Goal: Browse casually

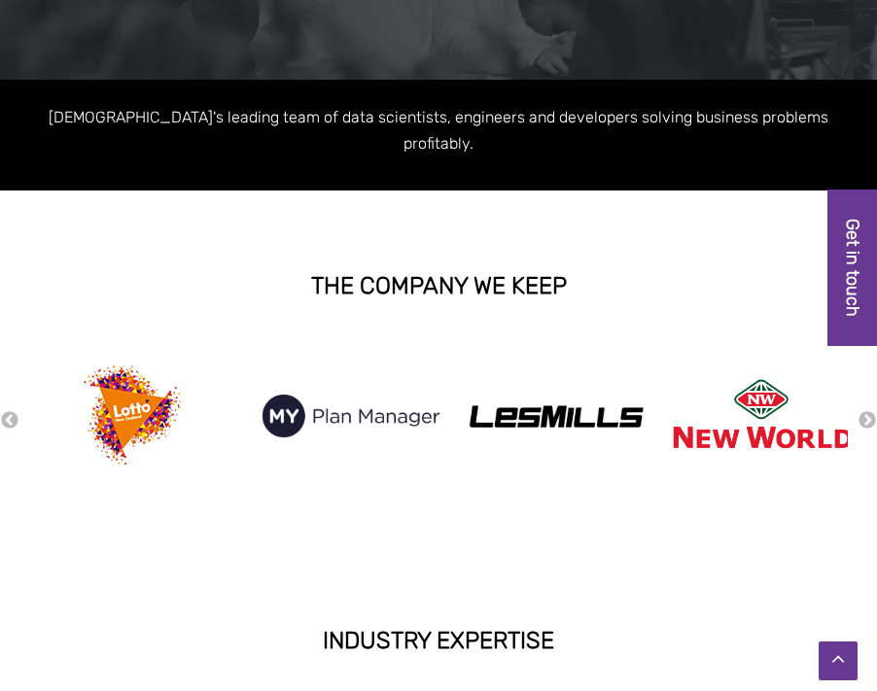
scroll to position [357, 0]
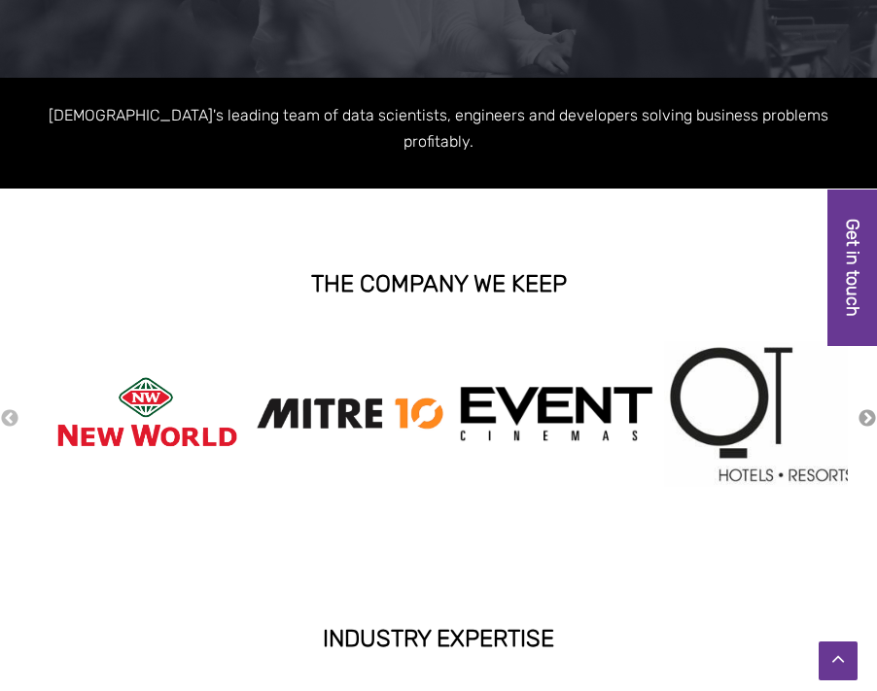
click at [867, 408] on button "Next" at bounding box center [867, 418] width 19 height 21
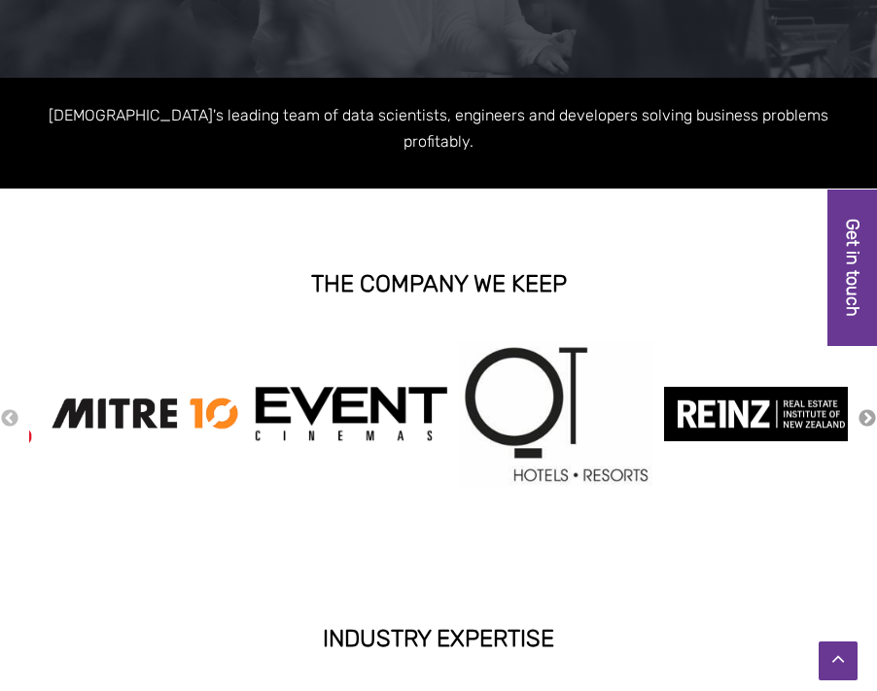
click at [867, 408] on button "Next" at bounding box center [867, 418] width 19 height 21
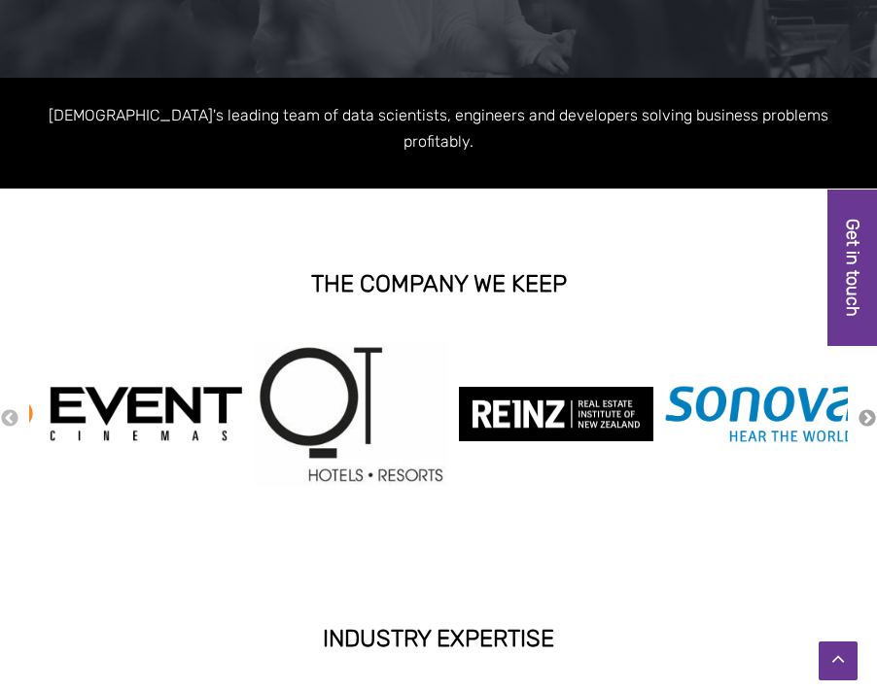
click at [867, 408] on button "Next" at bounding box center [867, 418] width 19 height 21
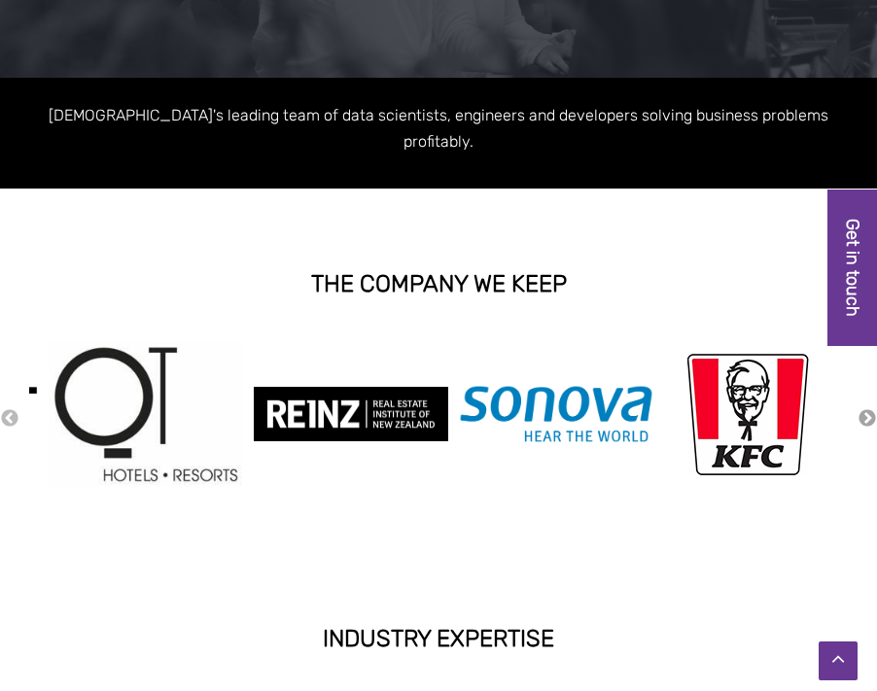
click at [867, 408] on button "Next" at bounding box center [867, 418] width 19 height 21
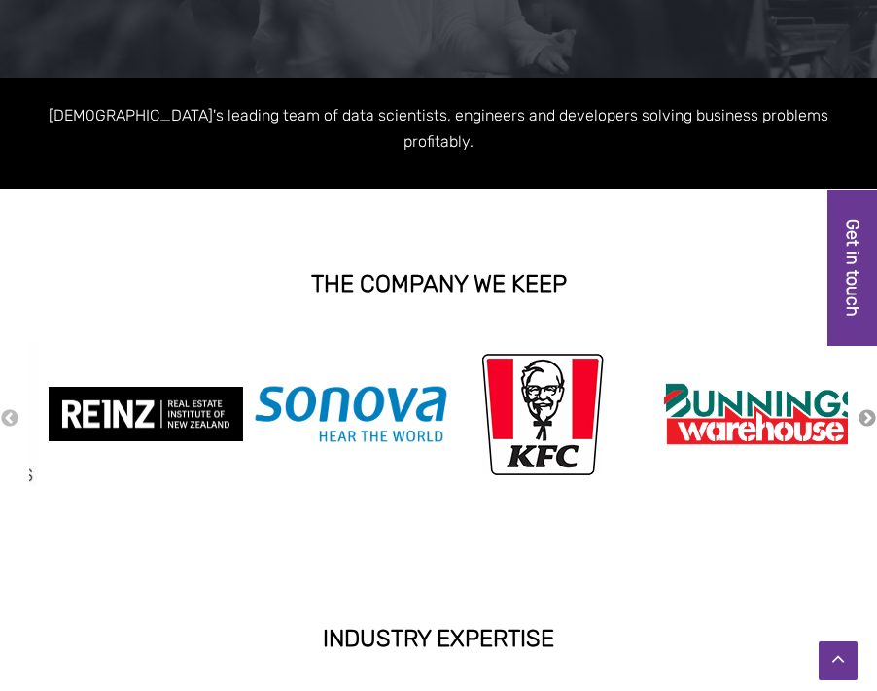
click at [867, 408] on button "Next" at bounding box center [867, 418] width 19 height 21
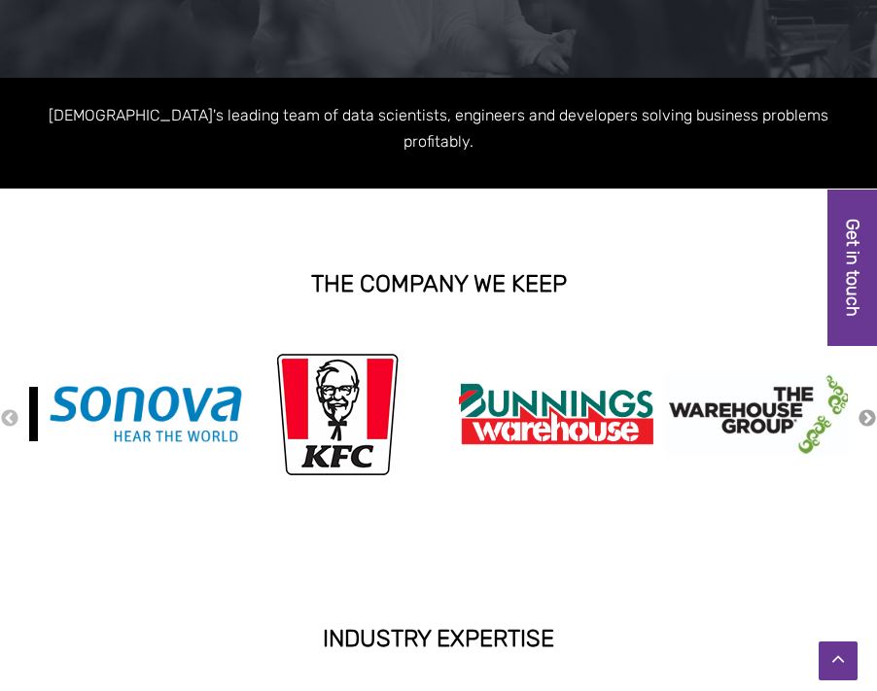
click at [867, 408] on button "Next" at bounding box center [867, 418] width 19 height 21
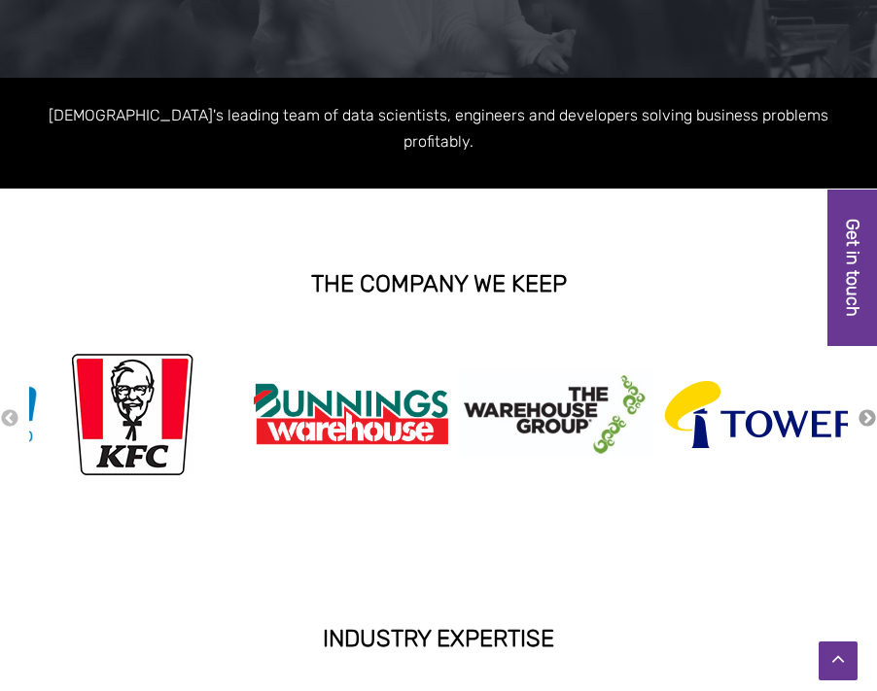
click at [867, 408] on button "Next" at bounding box center [867, 418] width 19 height 21
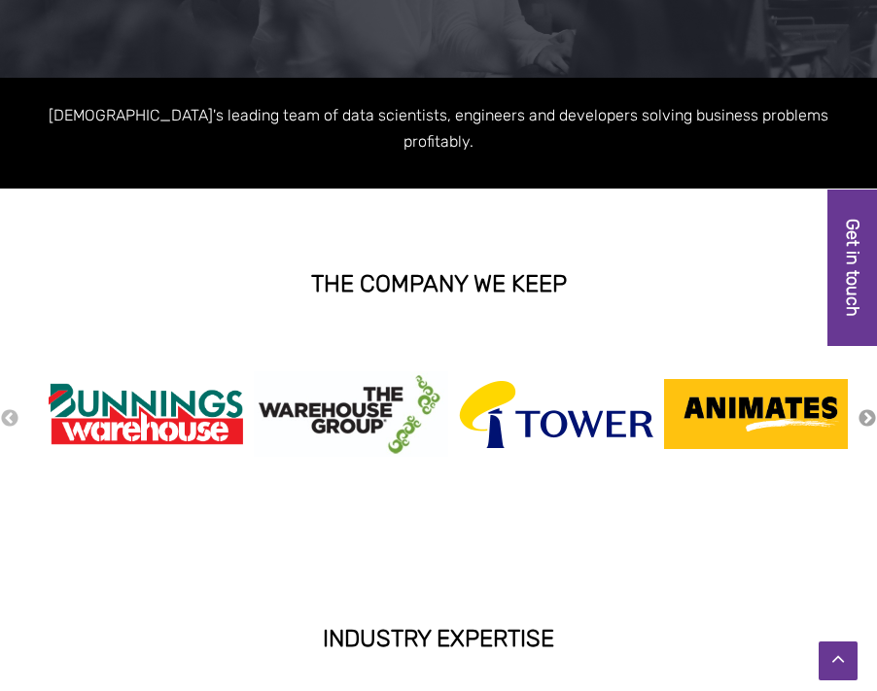
click at [867, 408] on button "Next" at bounding box center [867, 418] width 19 height 21
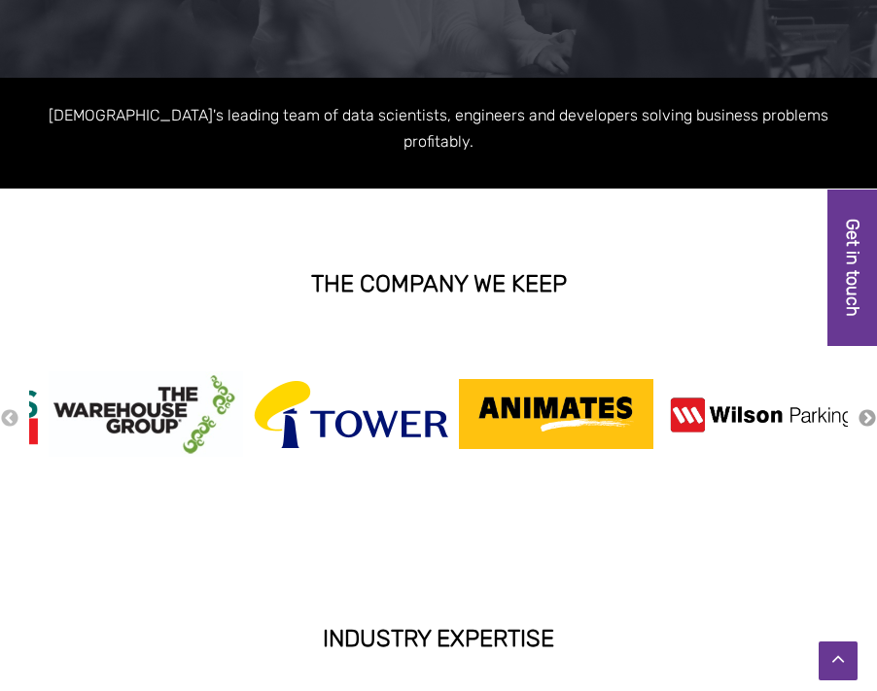
click at [867, 408] on button "Next" at bounding box center [867, 418] width 19 height 21
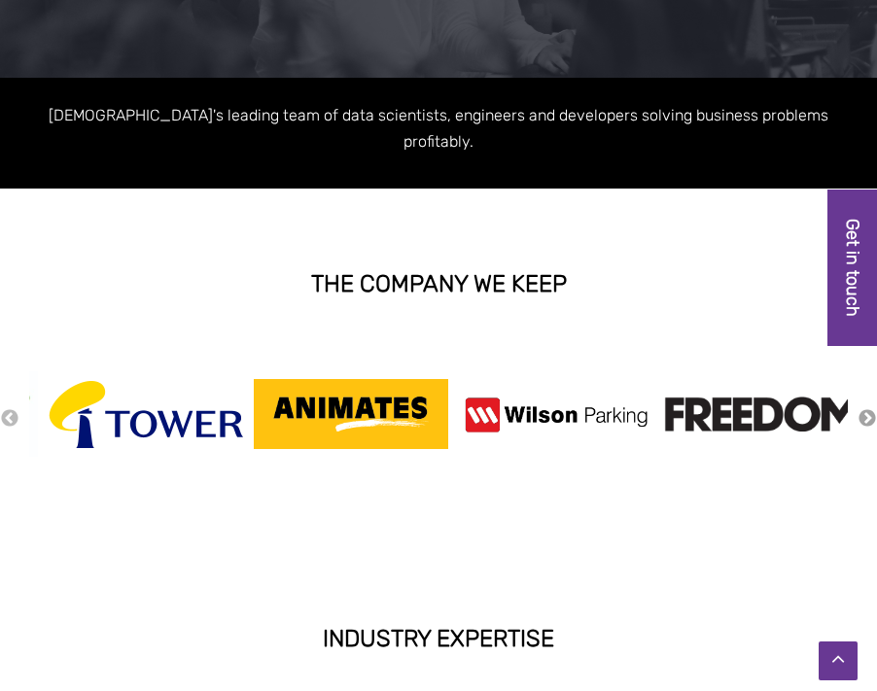
click at [867, 408] on button "Next" at bounding box center [867, 418] width 19 height 21
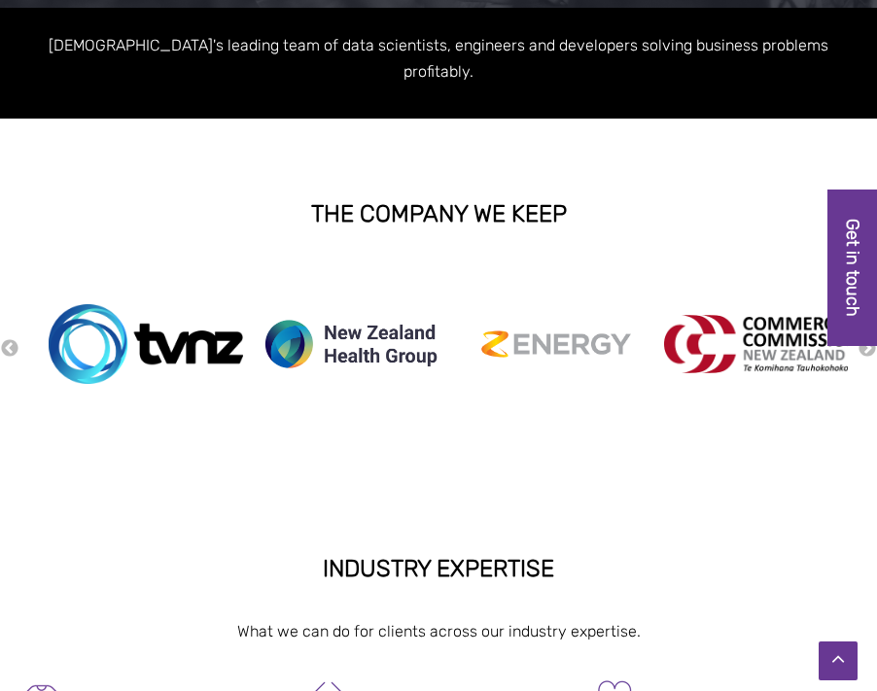
scroll to position [427, 0]
click at [6, 338] on button "Previous" at bounding box center [9, 348] width 19 height 21
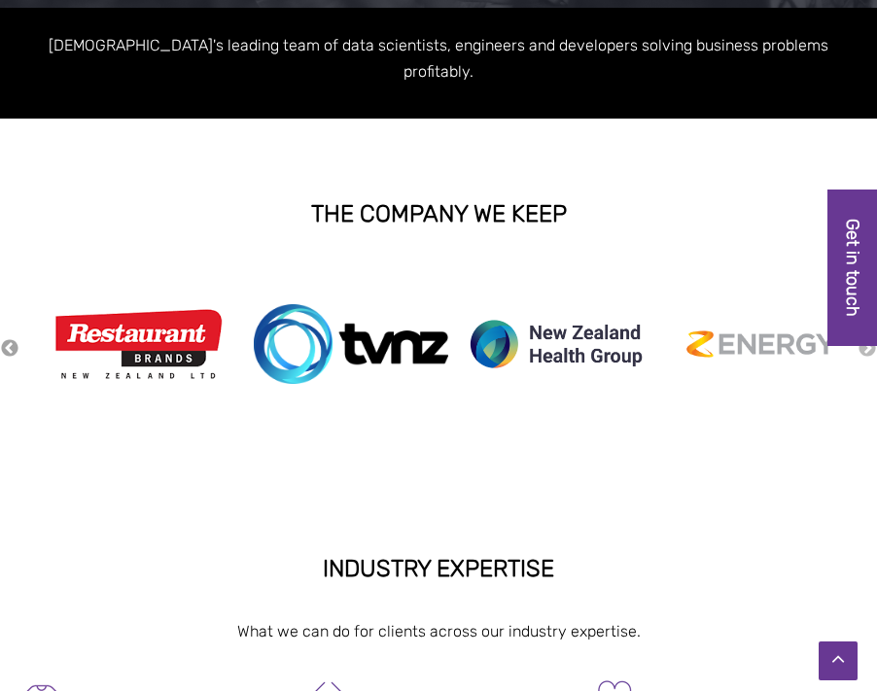
click at [6, 338] on button "Previous" at bounding box center [9, 348] width 19 height 21
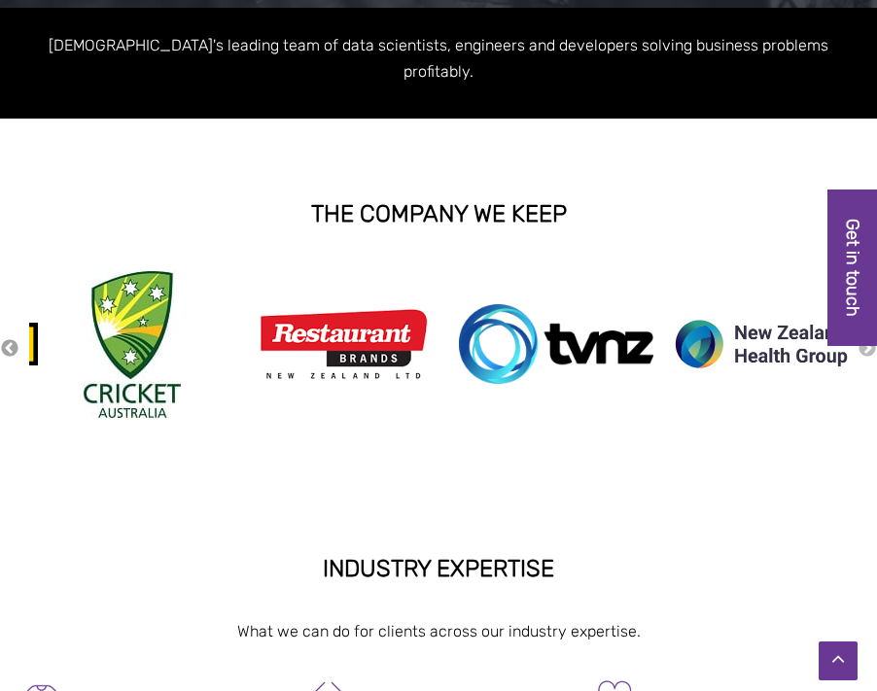
click at [6, 338] on button "Previous" at bounding box center [9, 348] width 19 height 21
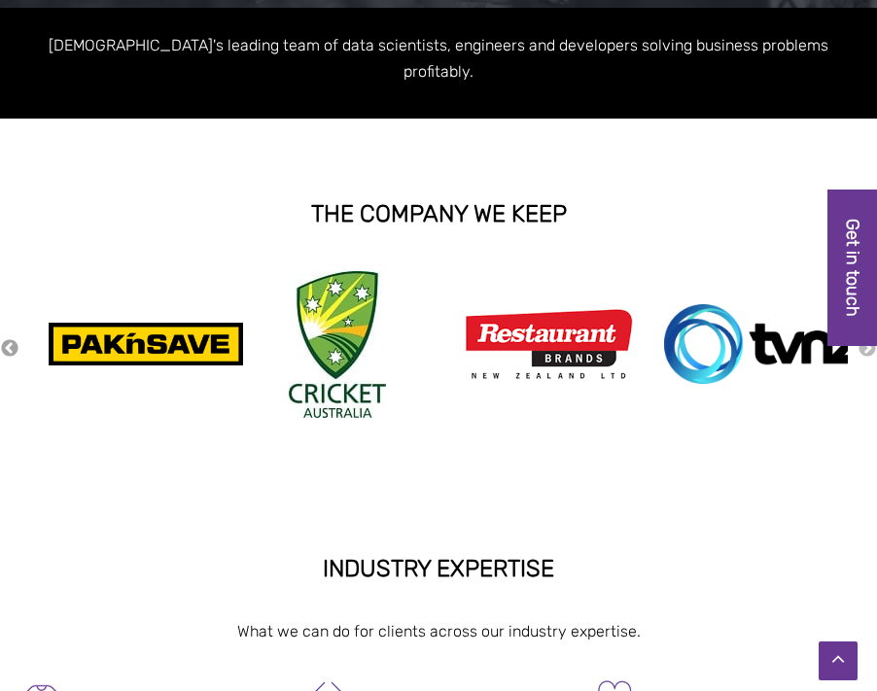
click at [6, 338] on button "Previous" at bounding box center [9, 348] width 19 height 21
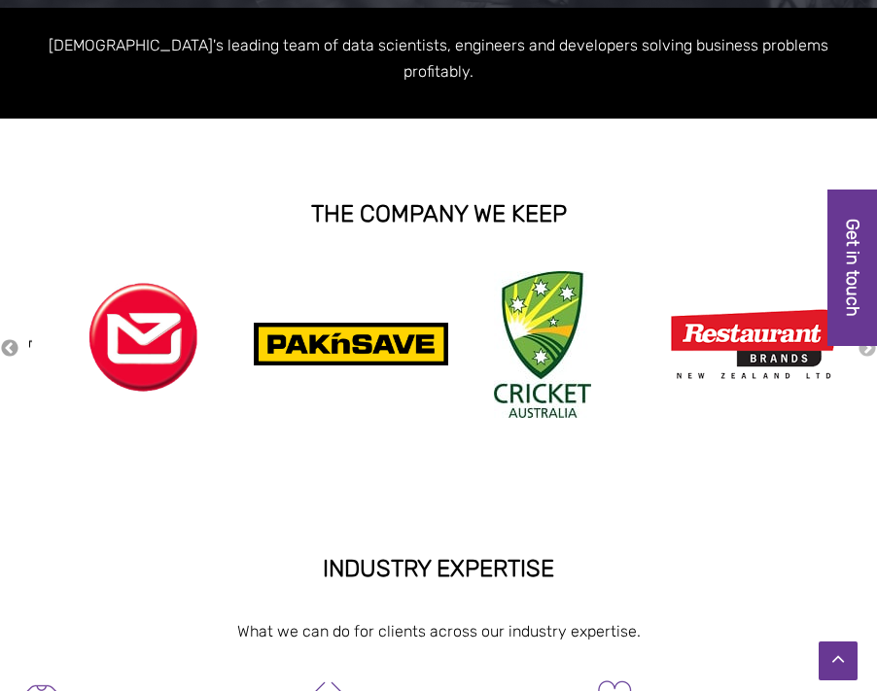
click at [6, 338] on button "Previous" at bounding box center [9, 348] width 19 height 21
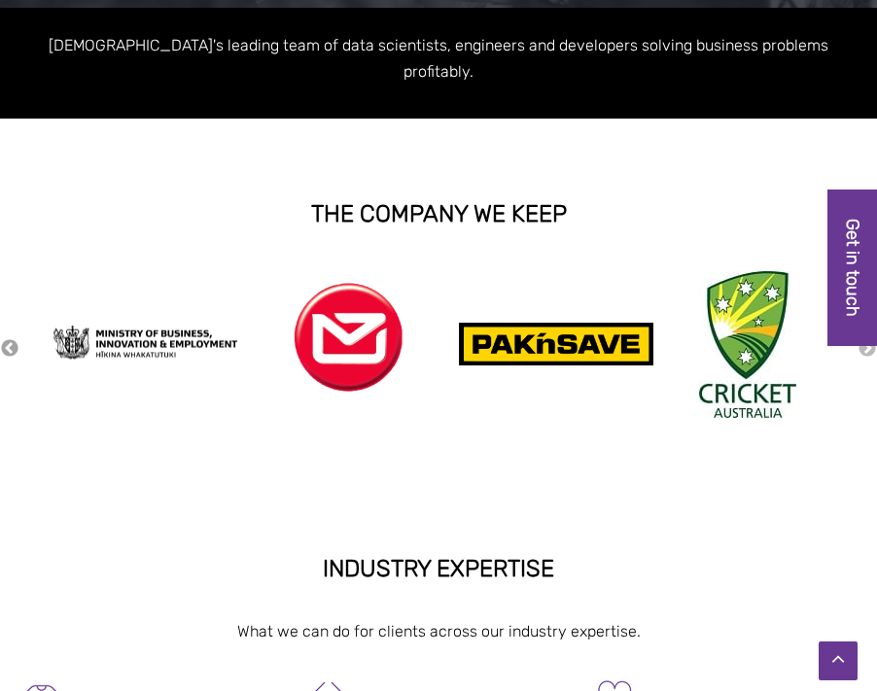
click at [6, 338] on button "Previous" at bounding box center [9, 348] width 19 height 21
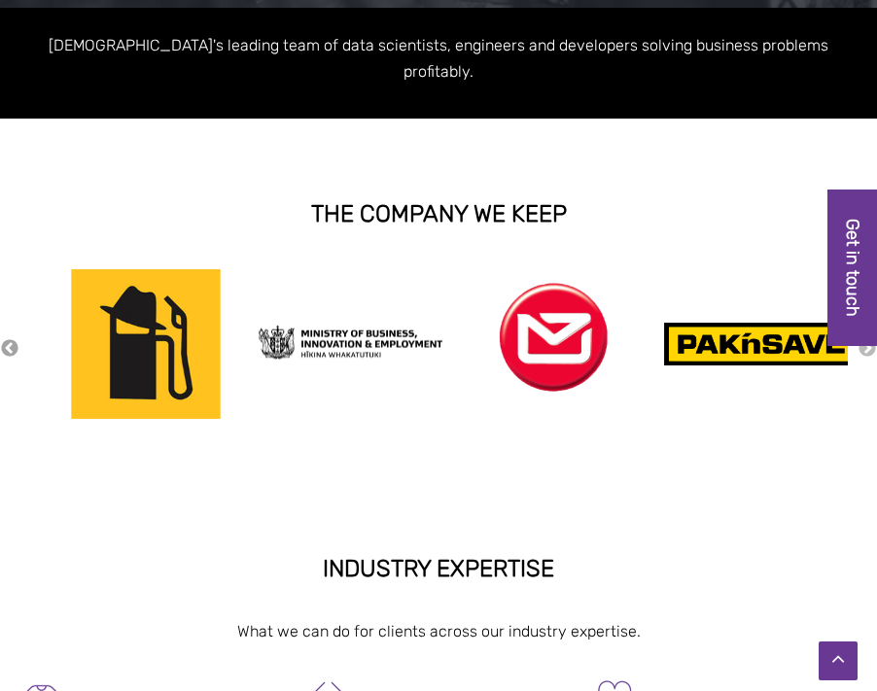
click at [6, 338] on button "Previous" at bounding box center [9, 348] width 19 height 21
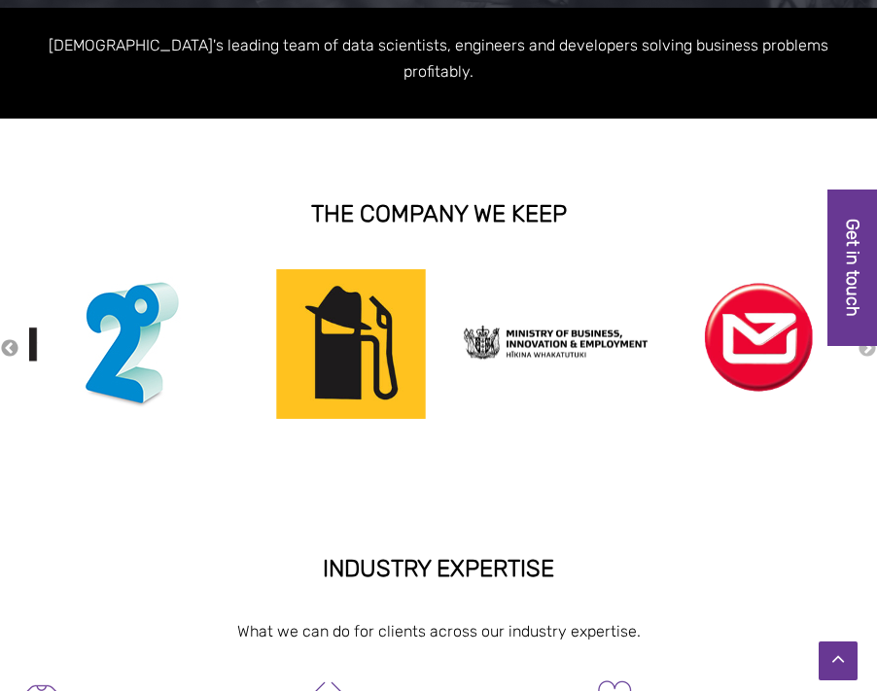
click at [6, 338] on button "Previous" at bounding box center [9, 348] width 19 height 21
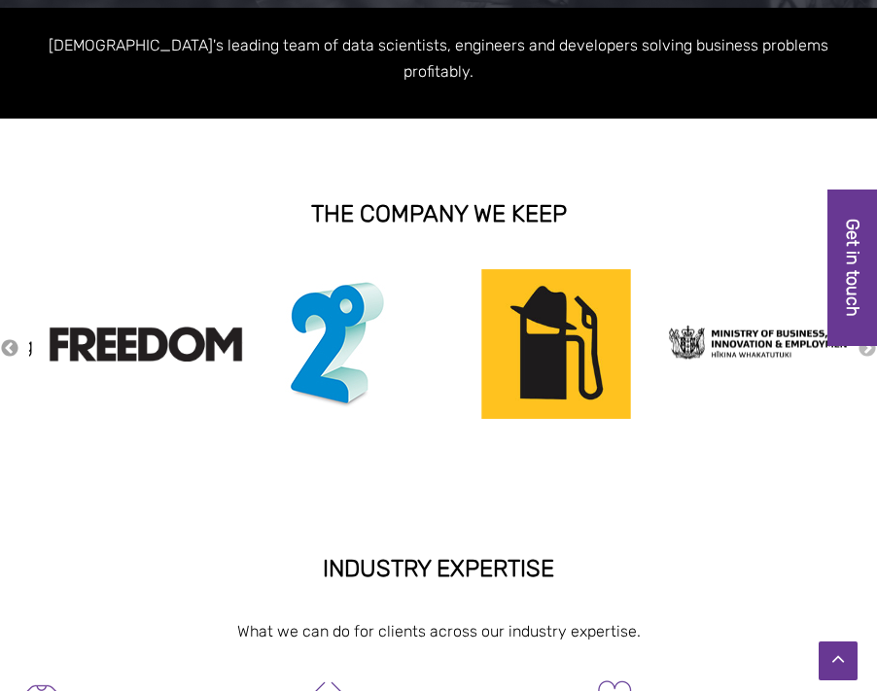
click at [6, 338] on button "Previous" at bounding box center [9, 348] width 19 height 21
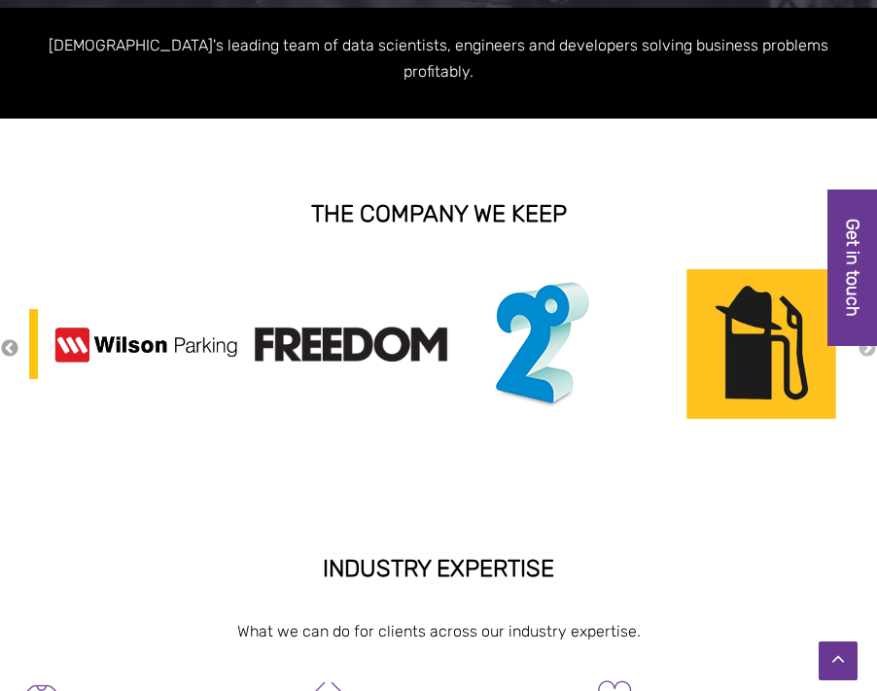
click at [6, 338] on button "Previous" at bounding box center [9, 348] width 19 height 21
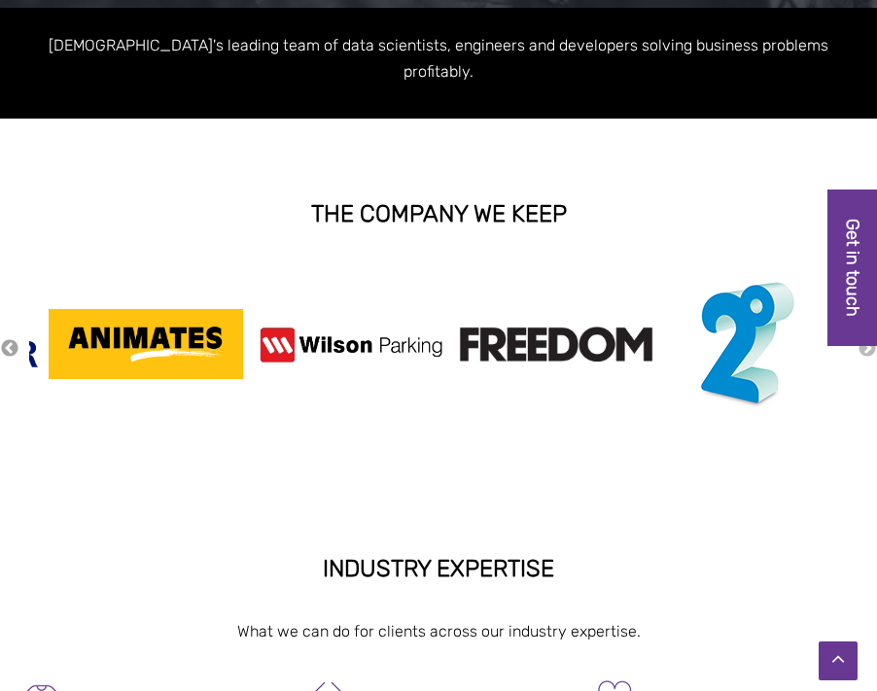
click at [6, 338] on button "Previous" at bounding box center [9, 348] width 19 height 21
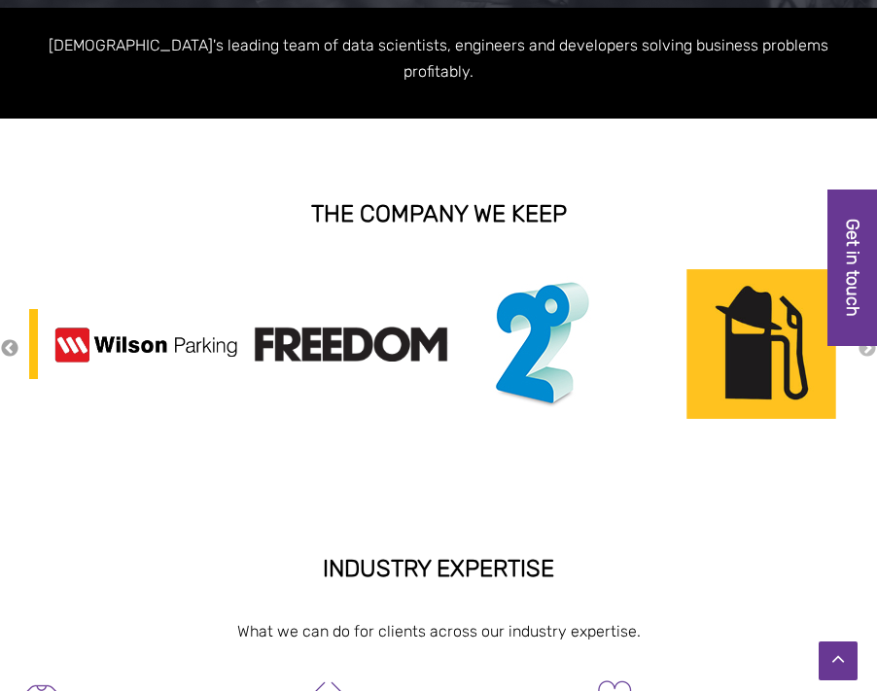
click at [6, 338] on button "Previous" at bounding box center [9, 348] width 19 height 21
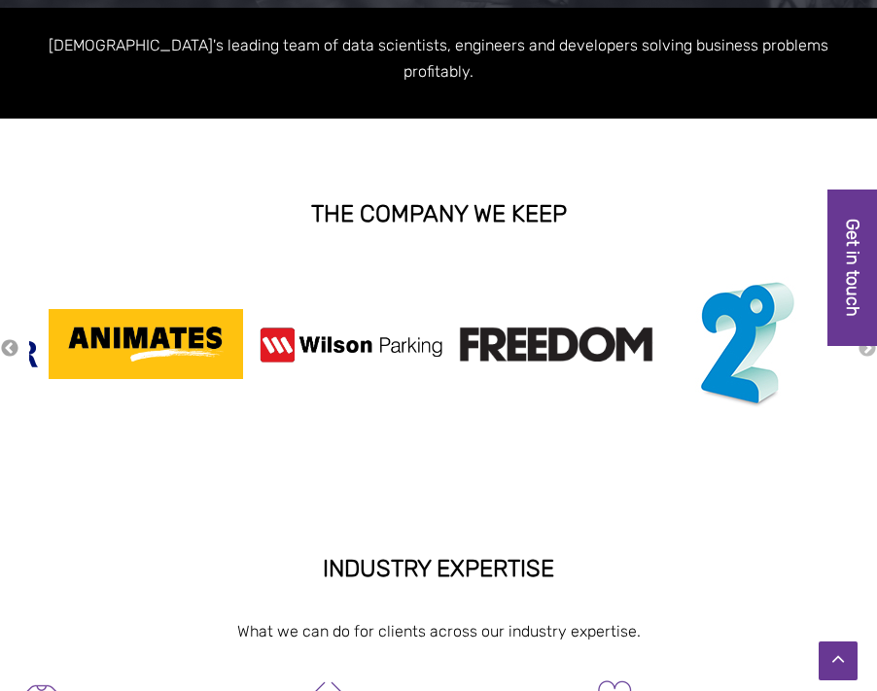
click at [6, 338] on button "Previous" at bounding box center [9, 348] width 19 height 21
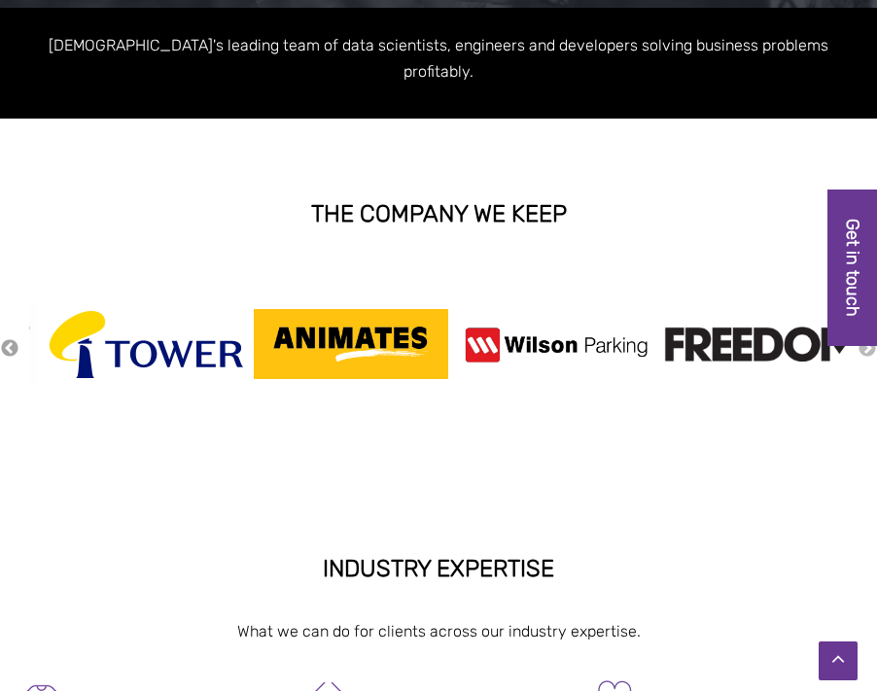
click at [6, 338] on button "Previous" at bounding box center [9, 348] width 19 height 21
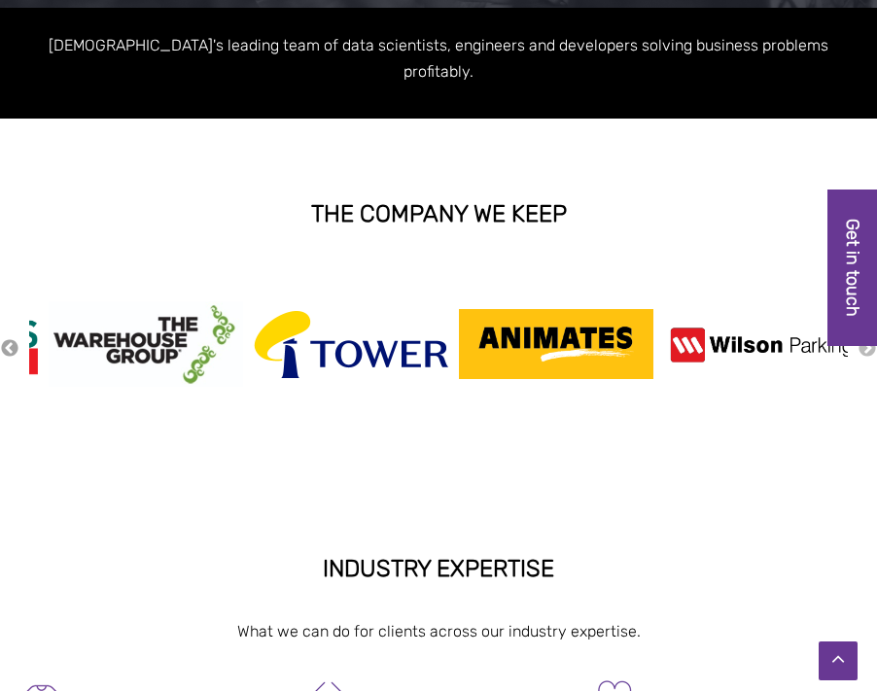
click at [6, 338] on button "Previous" at bounding box center [9, 348] width 19 height 21
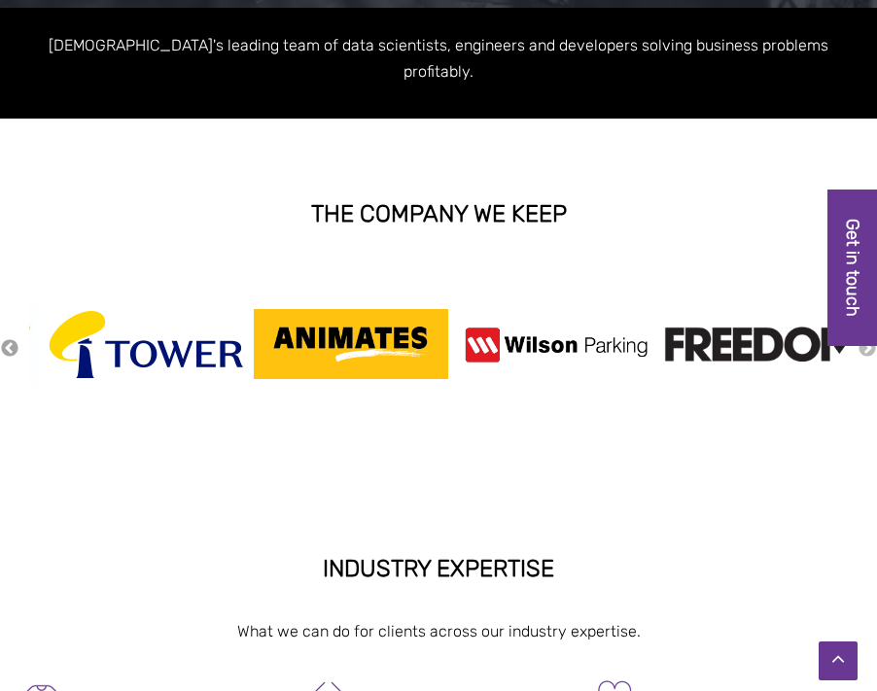
click at [12, 338] on button "Previous" at bounding box center [9, 348] width 19 height 21
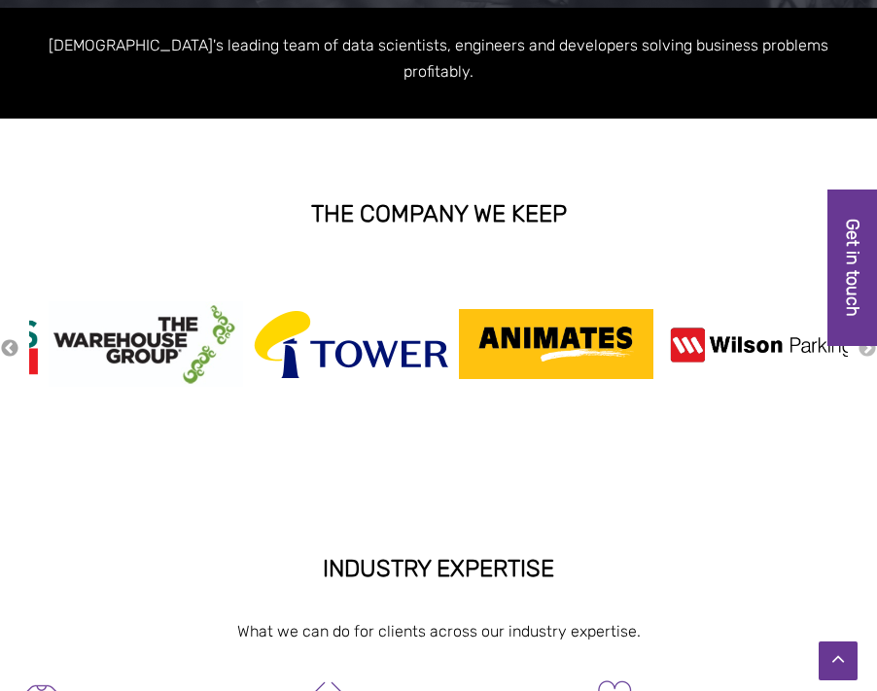
click at [12, 338] on button "Previous" at bounding box center [9, 348] width 19 height 21
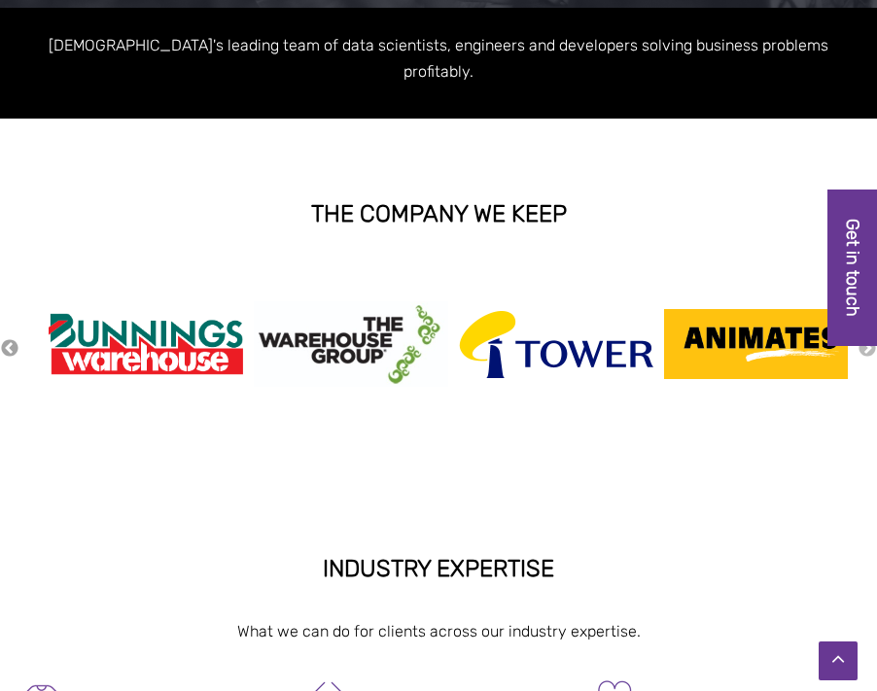
click at [12, 338] on button "Previous" at bounding box center [9, 348] width 19 height 21
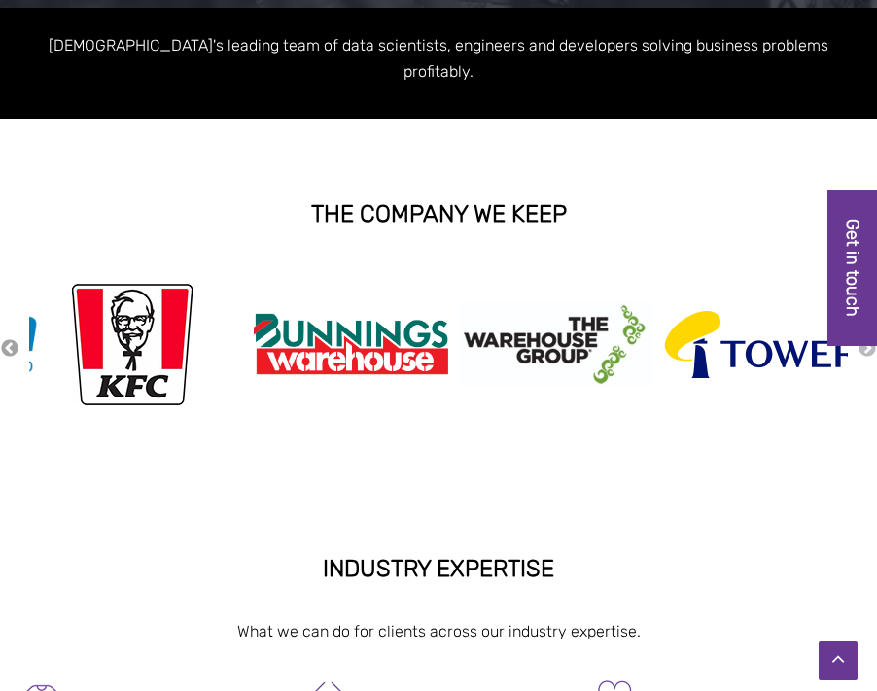
click at [12, 338] on button "Previous" at bounding box center [9, 348] width 19 height 21
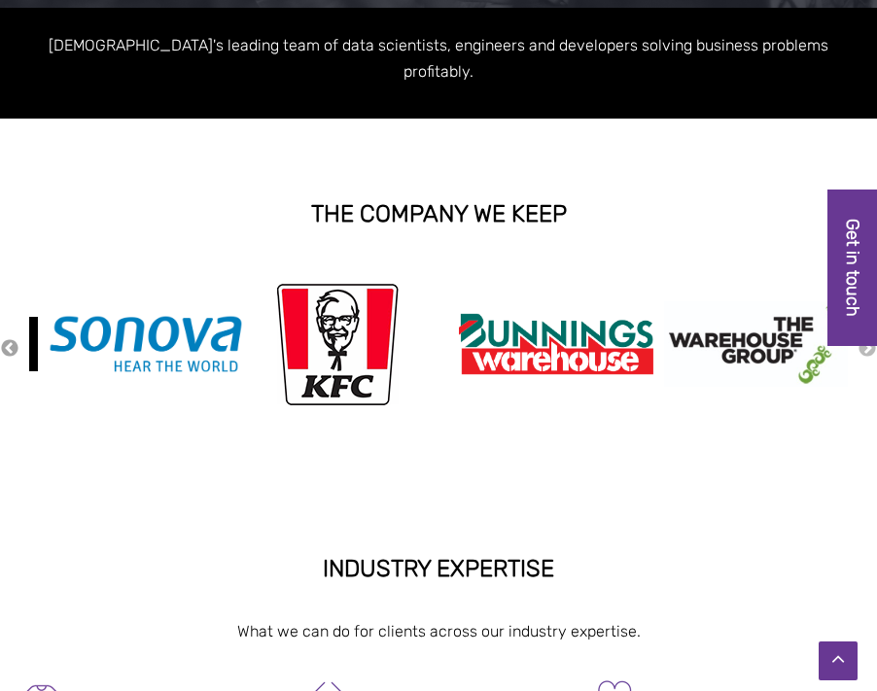
click at [12, 338] on button "Previous" at bounding box center [9, 348] width 19 height 21
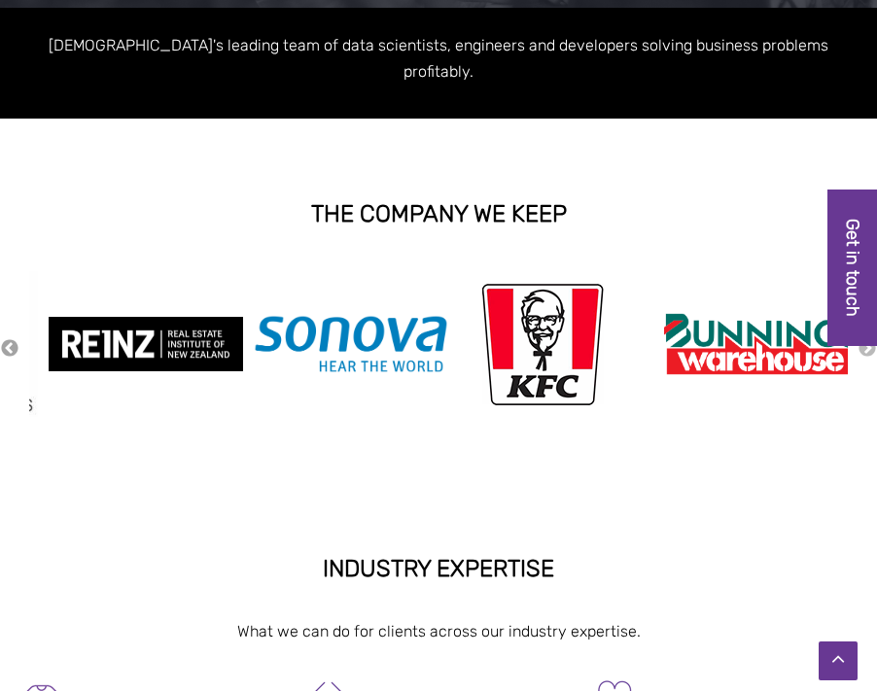
click at [12, 338] on button "Previous" at bounding box center [9, 348] width 19 height 21
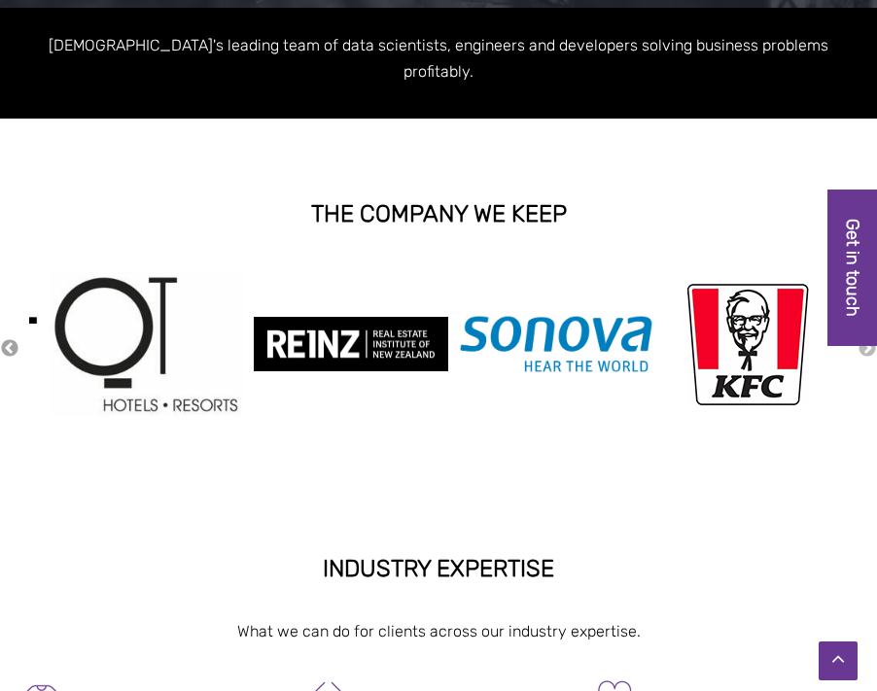
click at [12, 338] on button "Previous" at bounding box center [9, 348] width 19 height 21
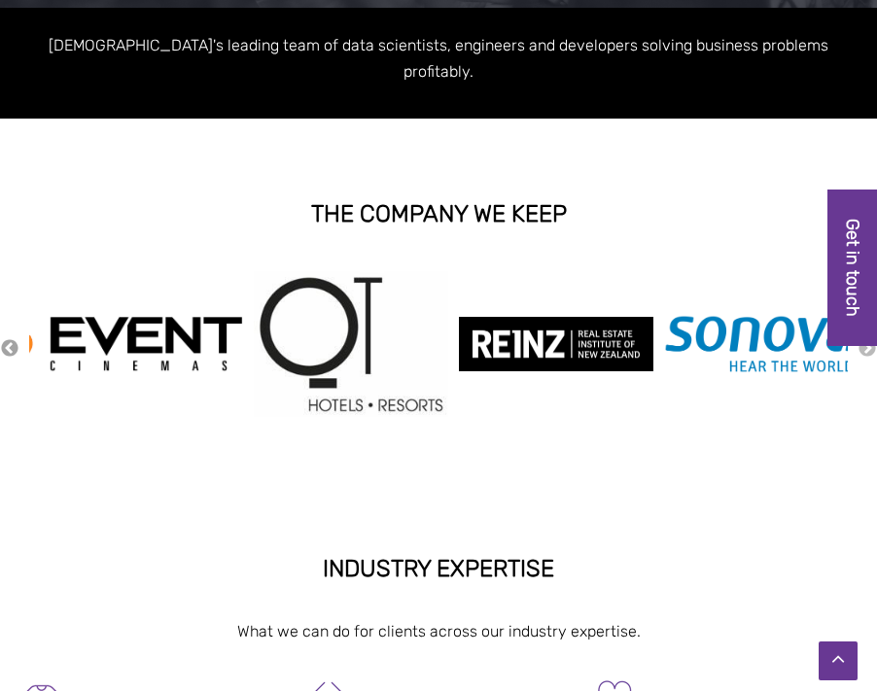
click at [12, 338] on button "Previous" at bounding box center [9, 348] width 19 height 21
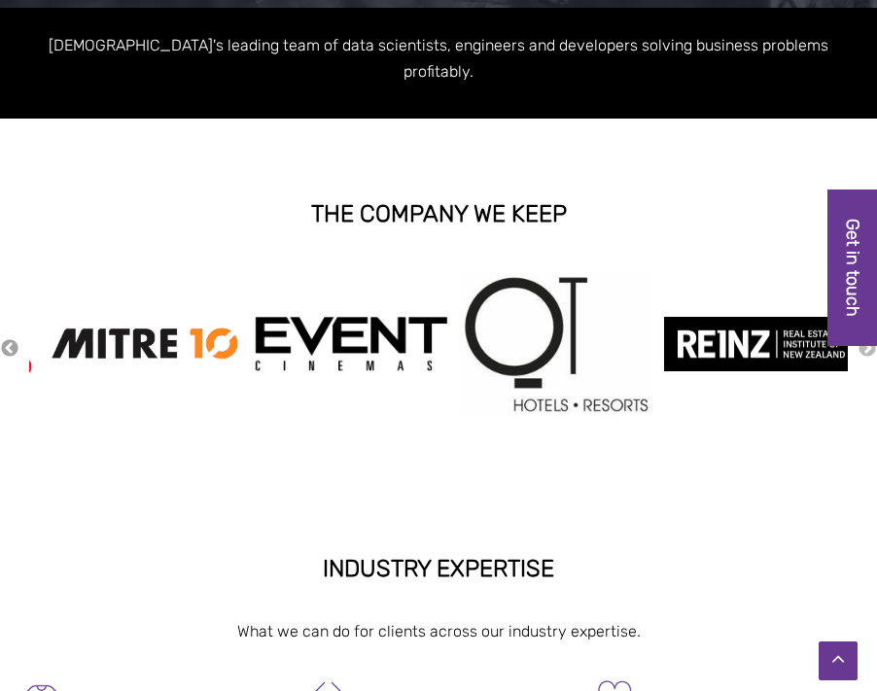
click at [12, 338] on button "Previous" at bounding box center [9, 348] width 19 height 21
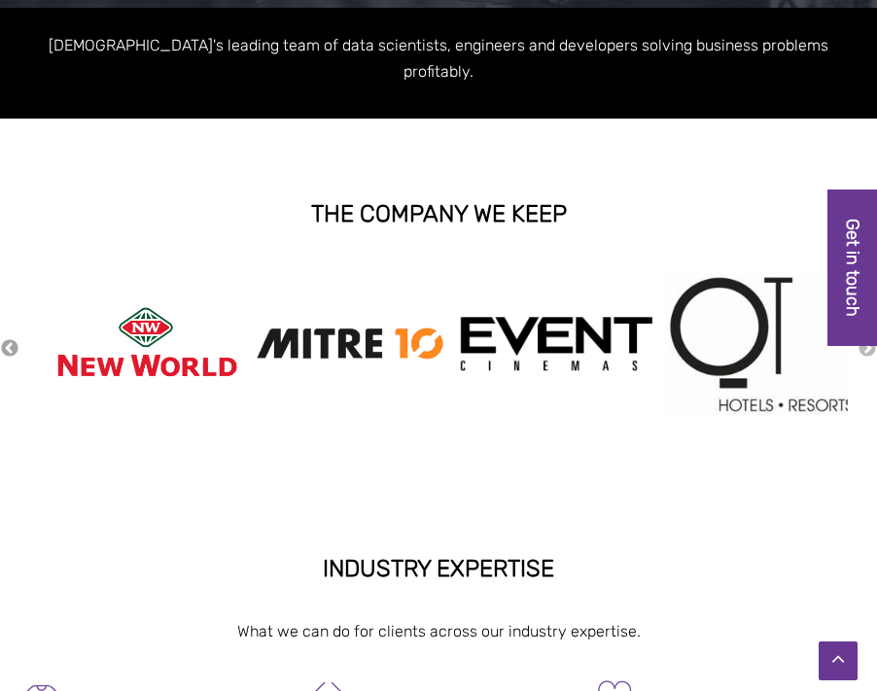
click at [12, 338] on button "Previous" at bounding box center [9, 348] width 19 height 21
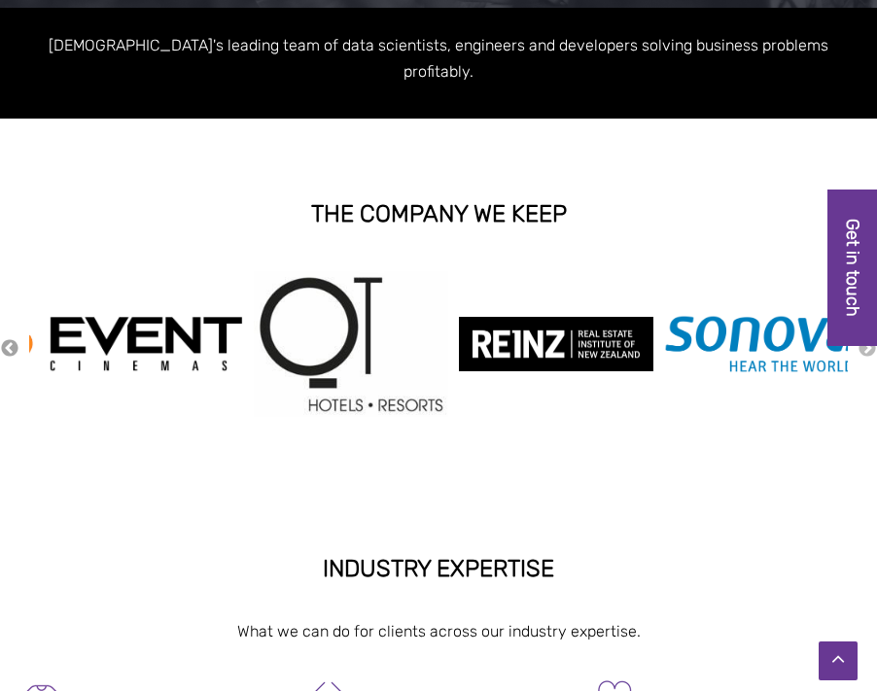
click at [12, 338] on button "Previous" at bounding box center [9, 348] width 19 height 21
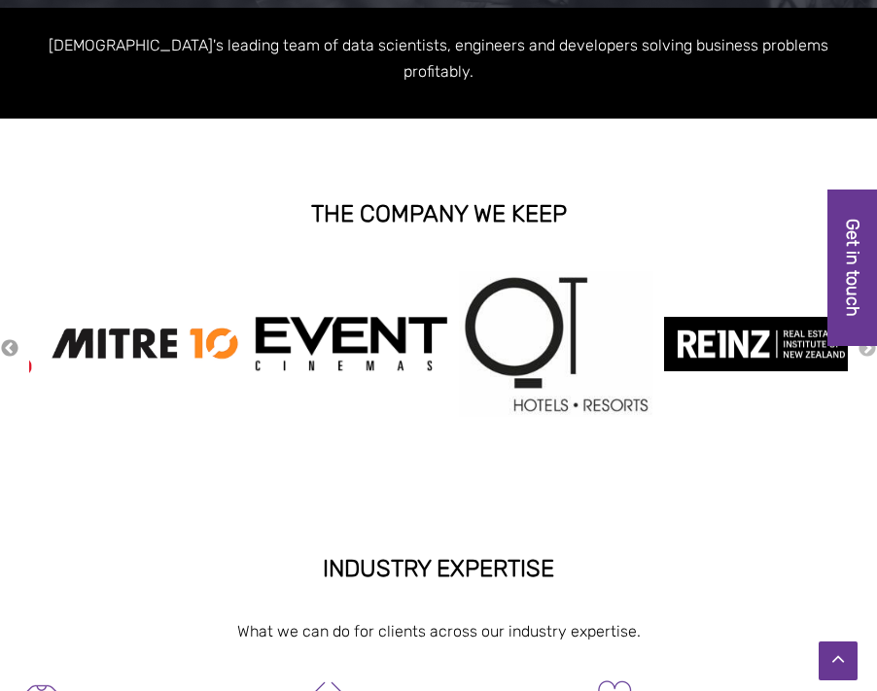
click at [12, 338] on button "Previous" at bounding box center [9, 348] width 19 height 21
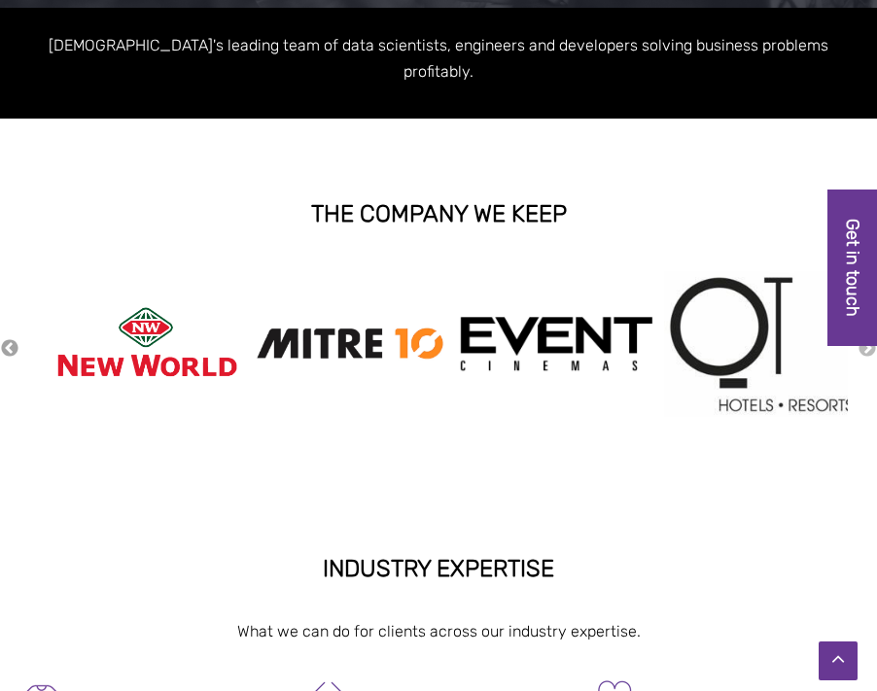
click at [12, 338] on button "Previous" at bounding box center [9, 348] width 19 height 21
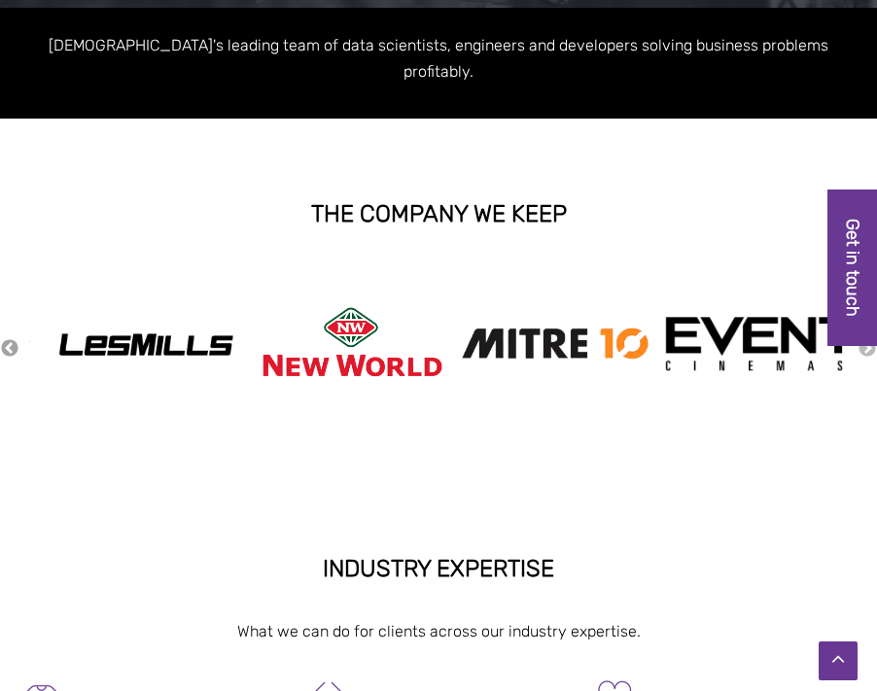
click at [12, 338] on button "Previous" at bounding box center [9, 348] width 19 height 21
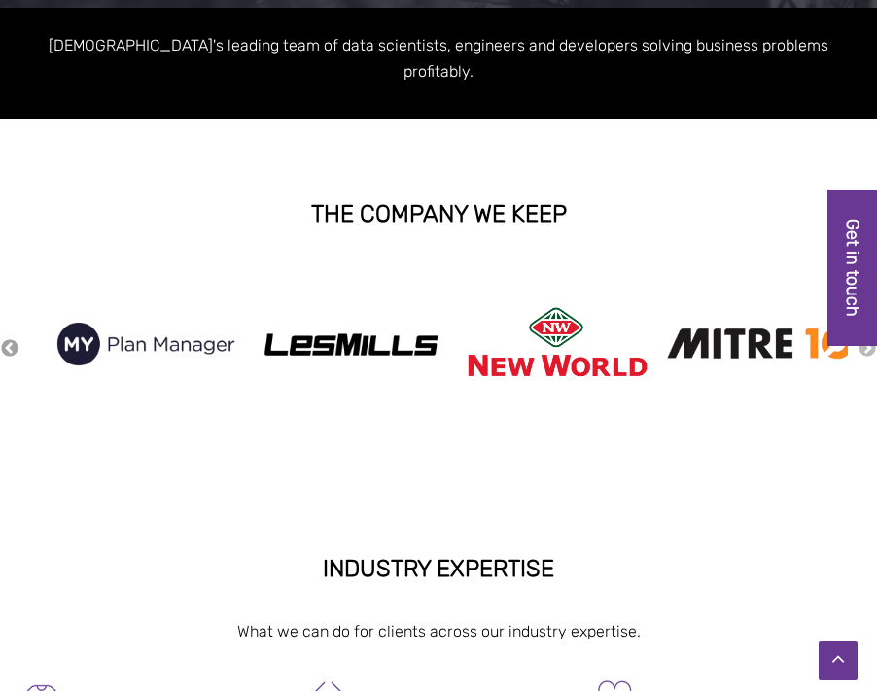
click at [12, 338] on button "Previous" at bounding box center [9, 348] width 19 height 21
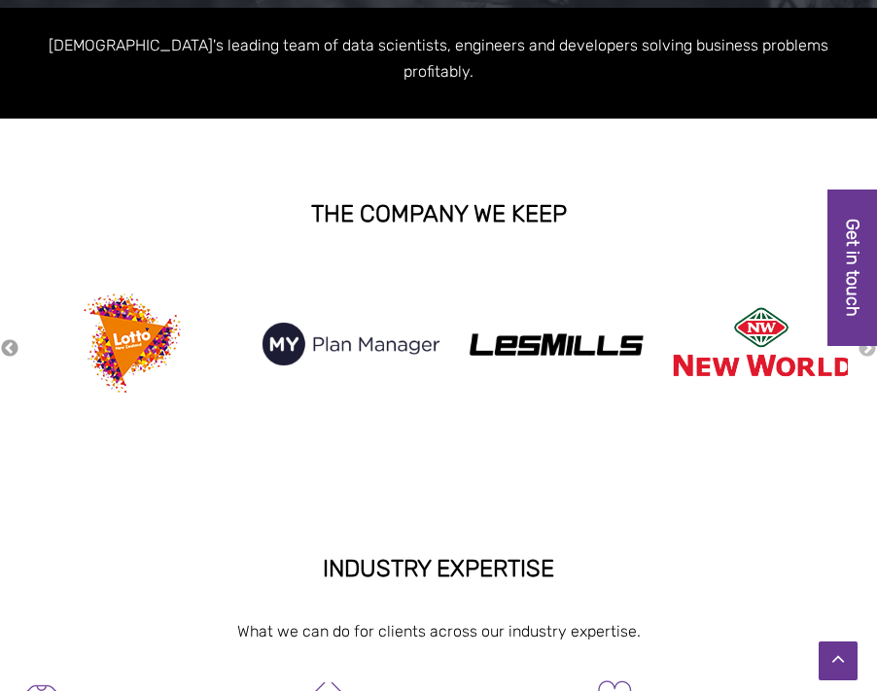
click at [12, 338] on button "Previous" at bounding box center [9, 348] width 19 height 21
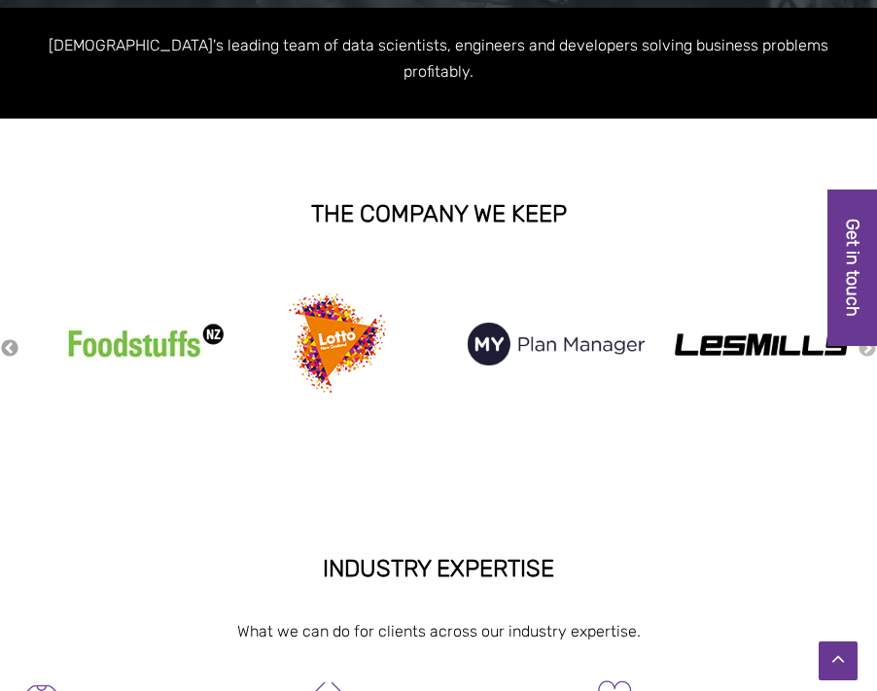
click at [12, 338] on button "Previous" at bounding box center [9, 348] width 19 height 21
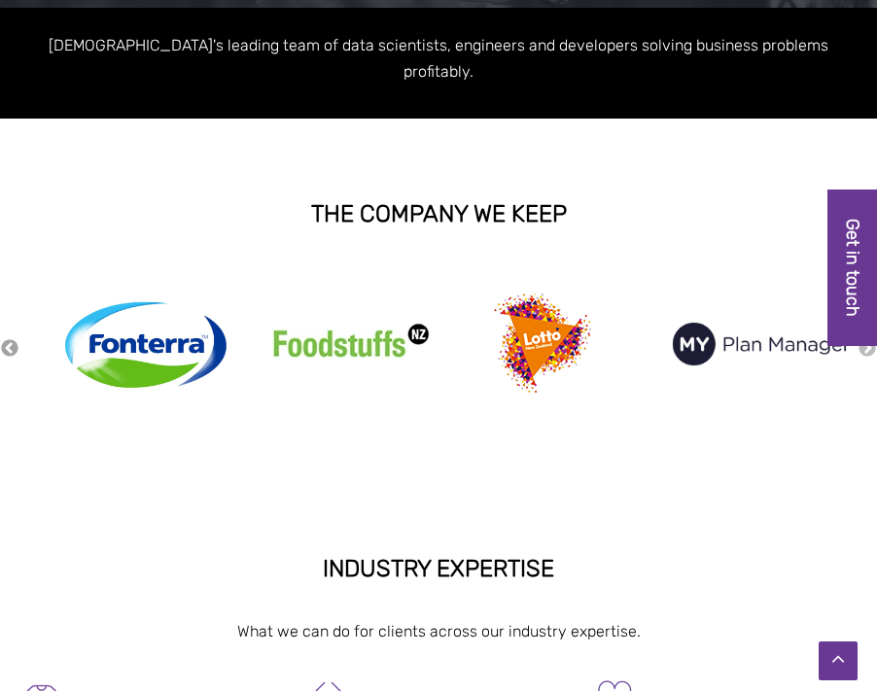
click at [12, 338] on button "Previous" at bounding box center [9, 348] width 19 height 21
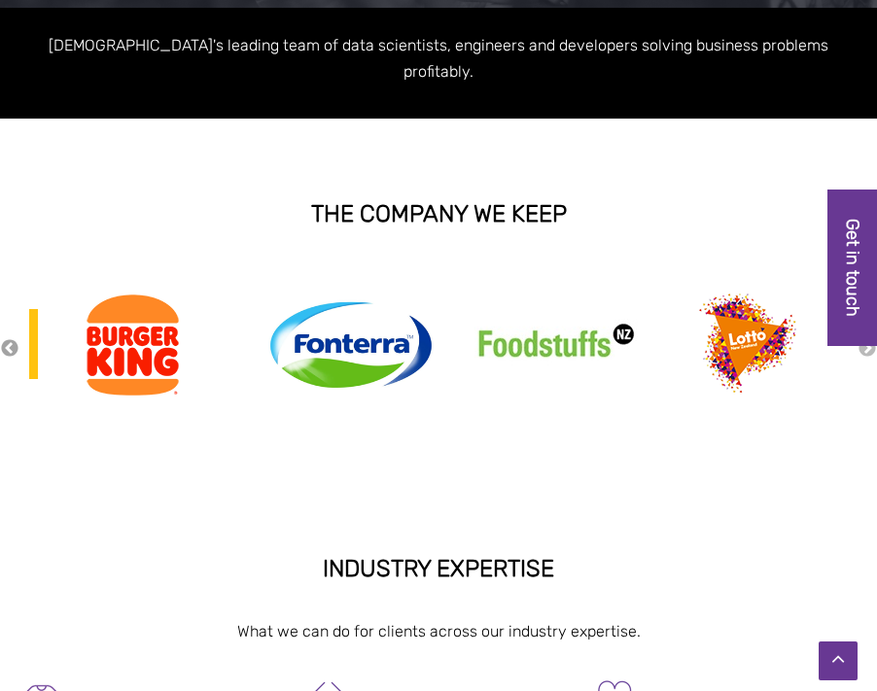
click at [12, 338] on button "Previous" at bounding box center [9, 348] width 19 height 21
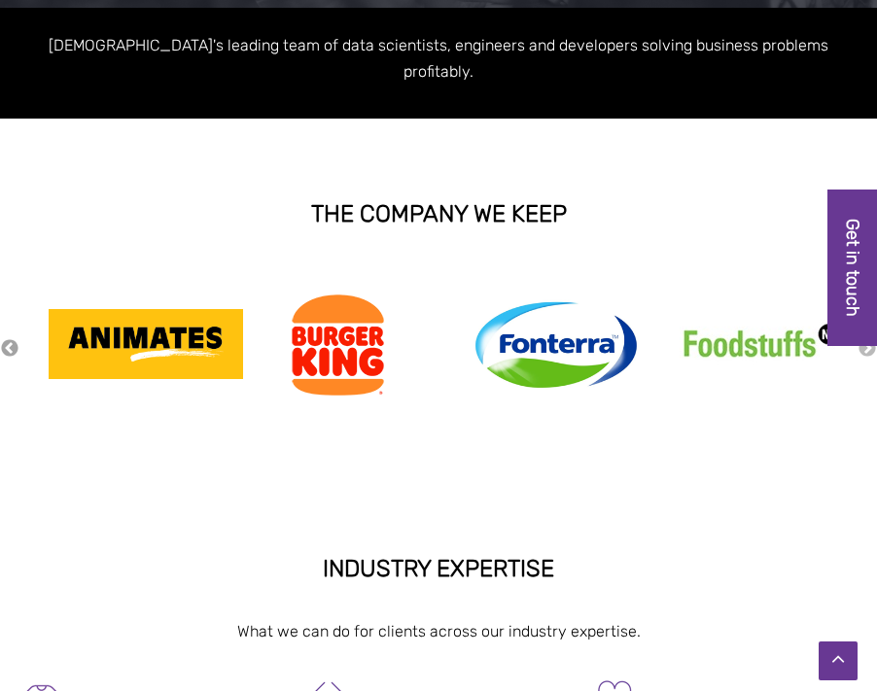
click at [12, 338] on button "Previous" at bounding box center [9, 348] width 19 height 21
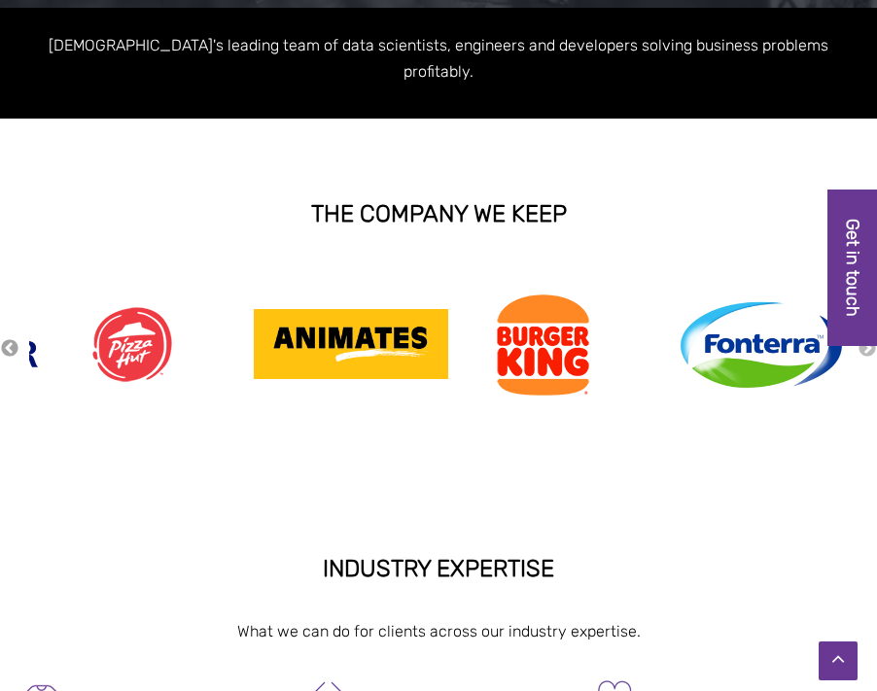
click at [12, 338] on button "Previous" at bounding box center [9, 348] width 19 height 21
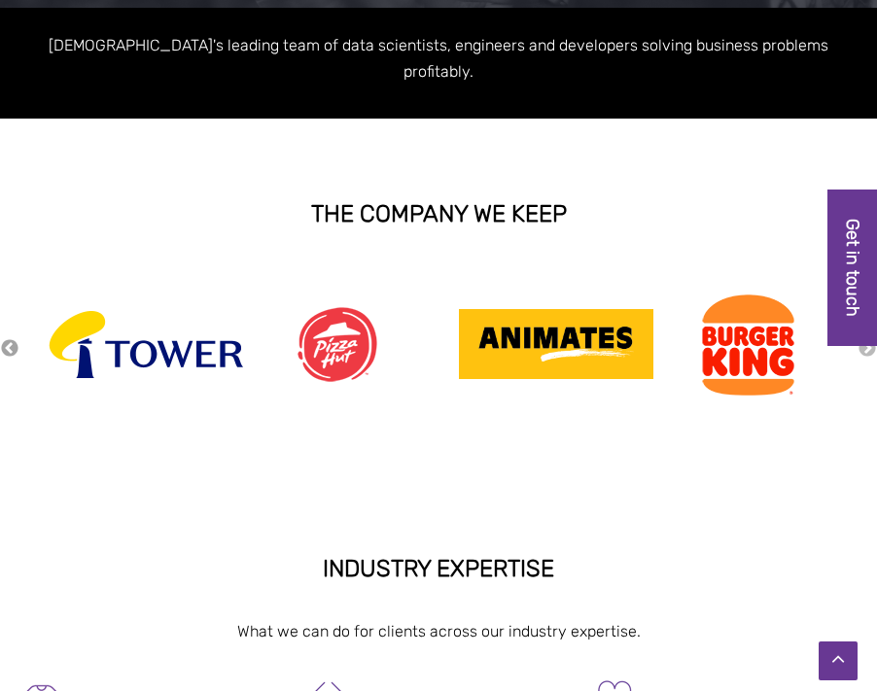
click at [12, 338] on button "Previous" at bounding box center [9, 348] width 19 height 21
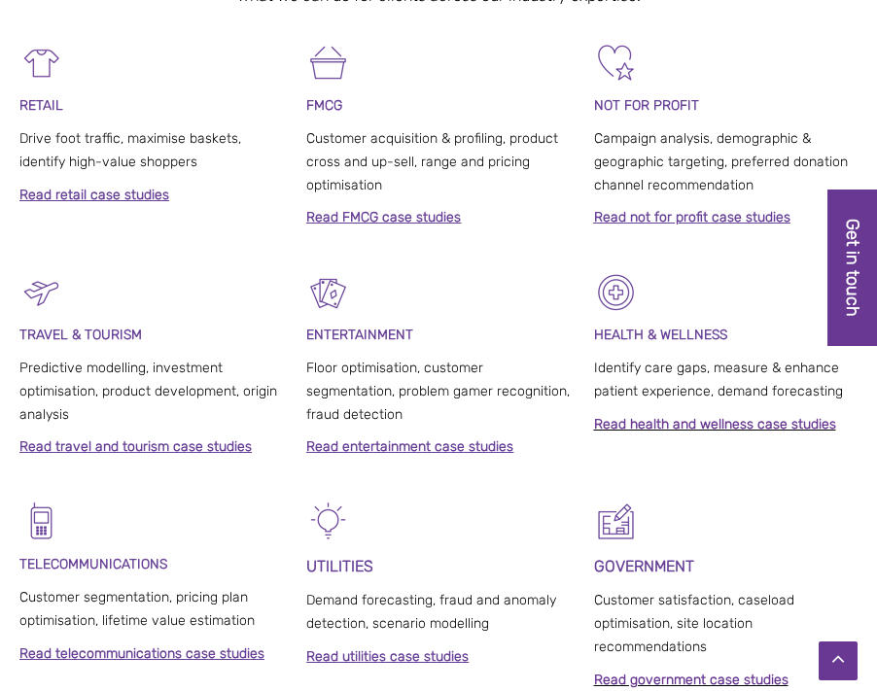
scroll to position [1046, 0]
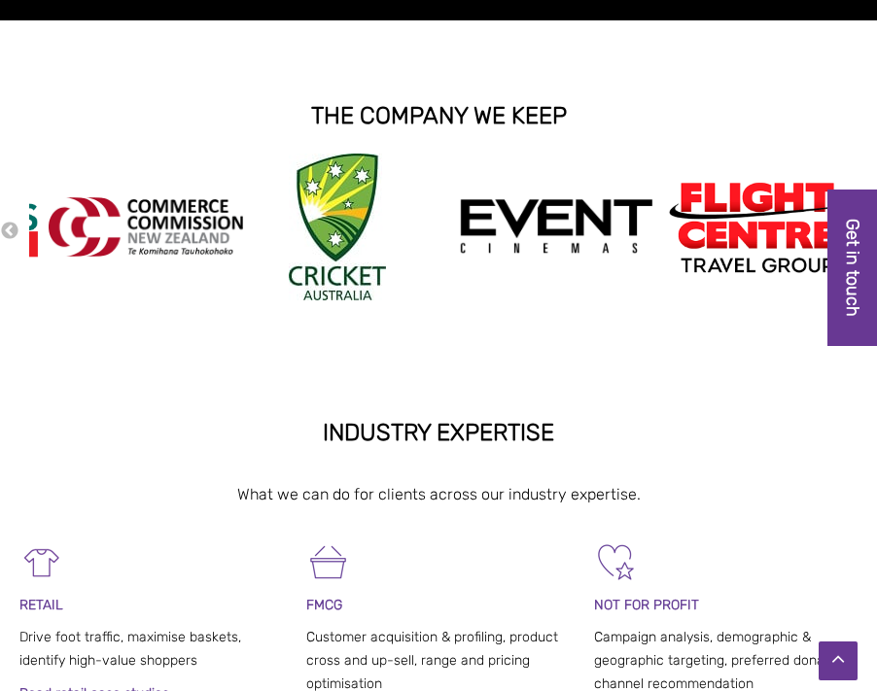
scroll to position [518, 0]
